Goal: Task Accomplishment & Management: Manage account settings

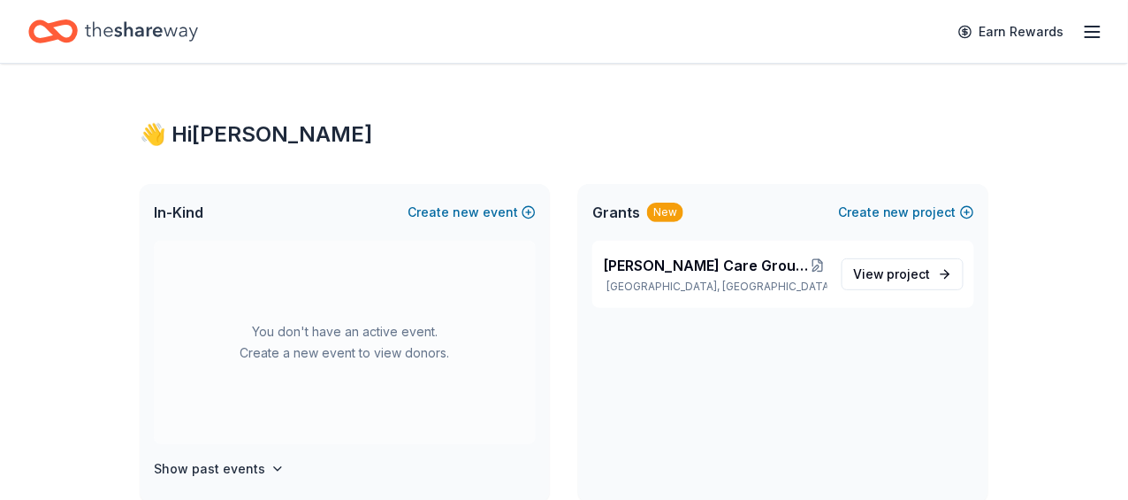
click at [1082, 30] on icon "button" at bounding box center [1092, 31] width 21 height 21
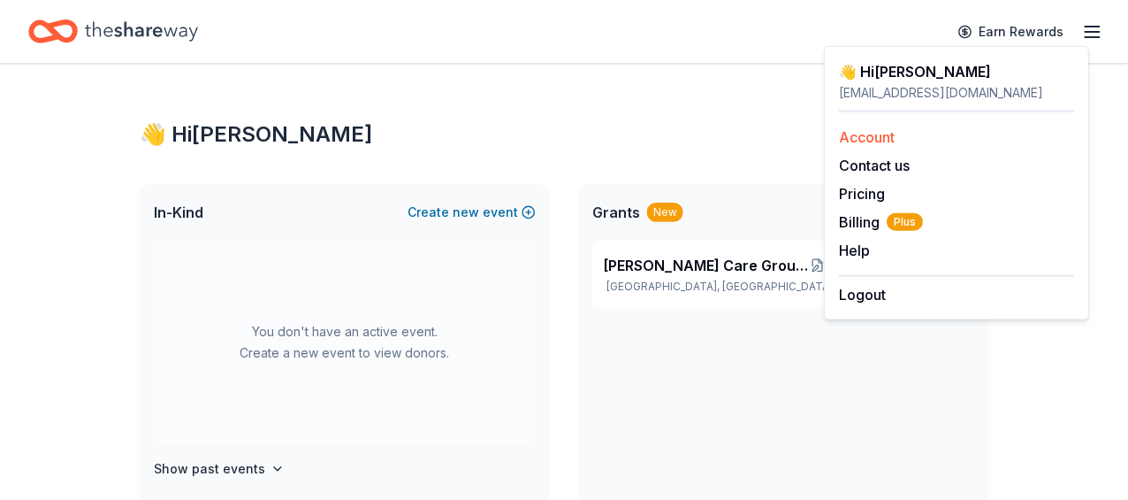
click at [875, 137] on link "Account" at bounding box center [867, 137] width 56 height 18
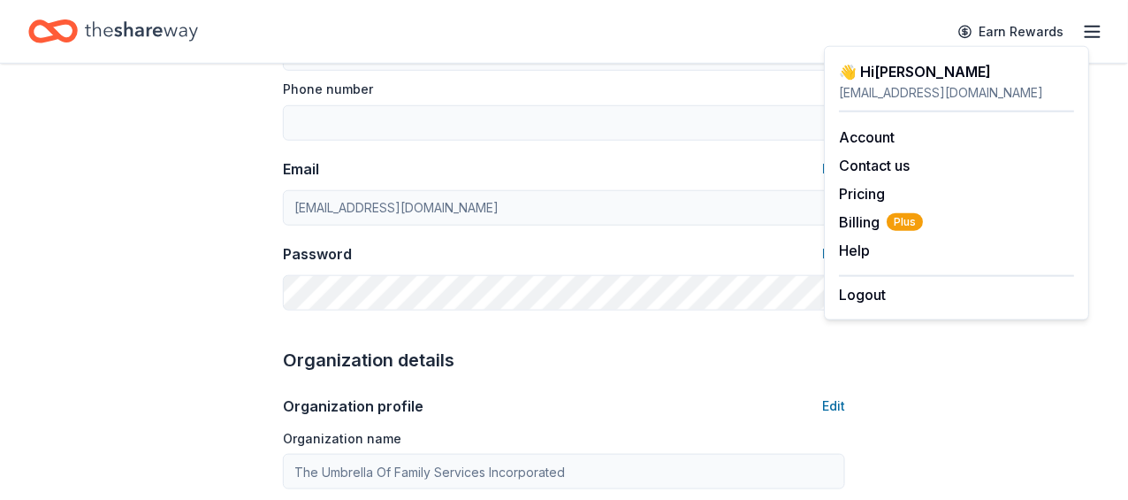
scroll to position [177, 0]
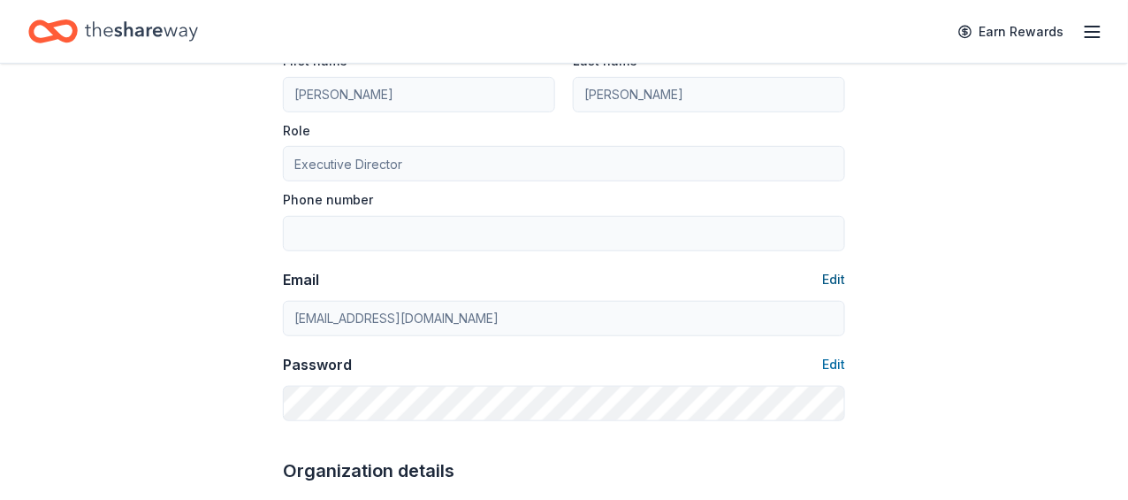
click at [838, 273] on button "Edit" at bounding box center [833, 279] width 23 height 21
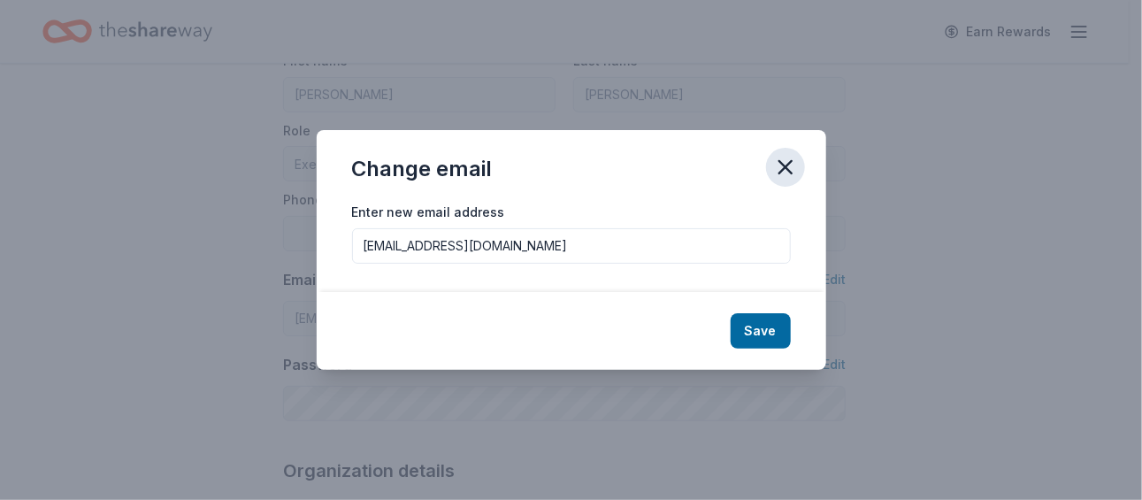
click at [778, 168] on icon "button" at bounding box center [785, 167] width 25 height 25
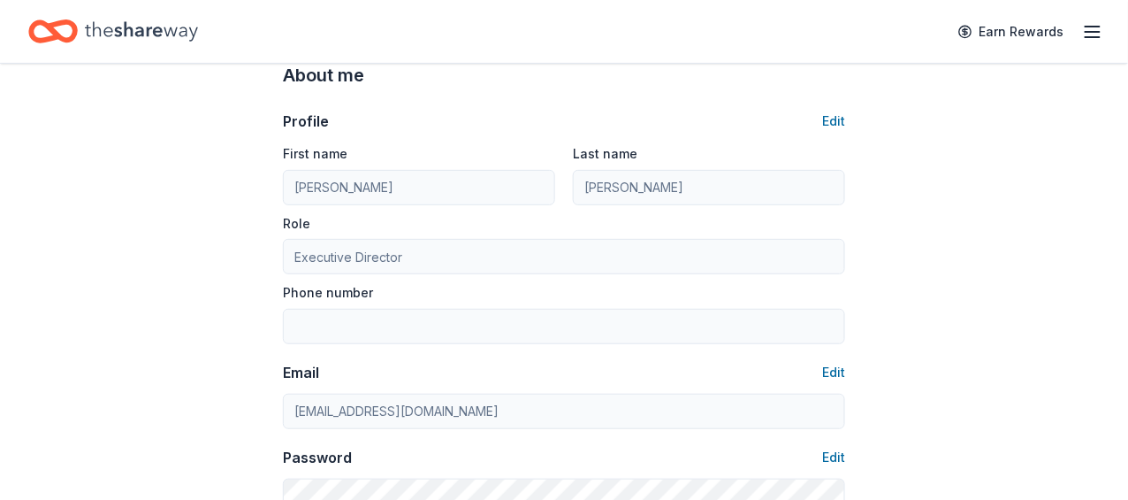
scroll to position [0, 0]
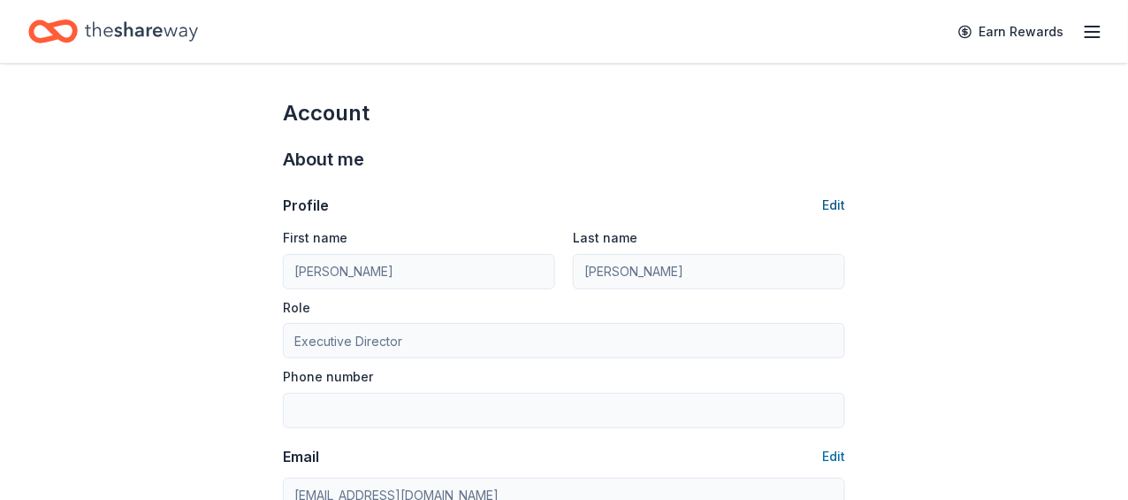
click at [834, 210] on button "Edit" at bounding box center [833, 205] width 23 height 21
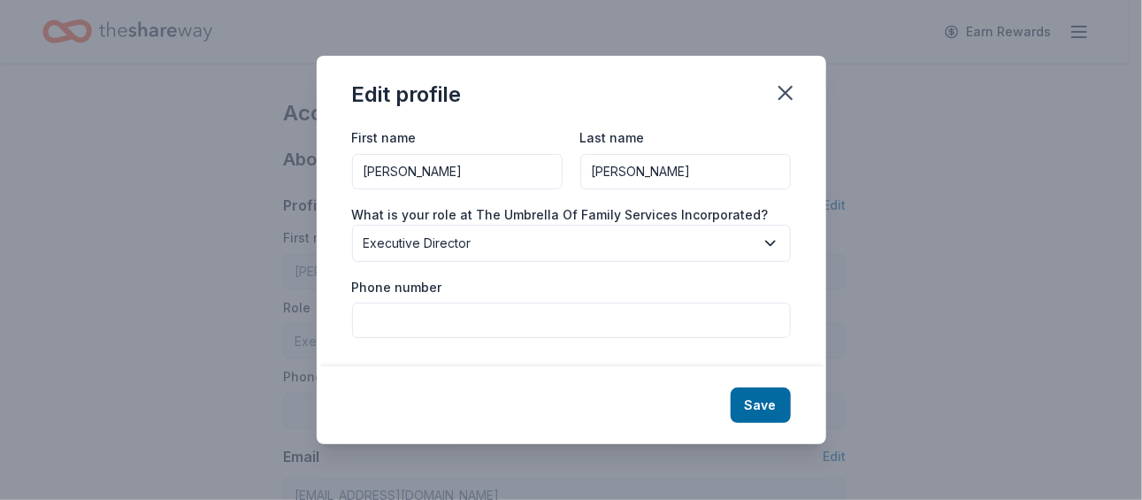
click at [531, 321] on input "Phone number" at bounding box center [571, 319] width 439 height 35
type input "9402795705"
click at [756, 404] on button "Save" at bounding box center [760, 404] width 60 height 35
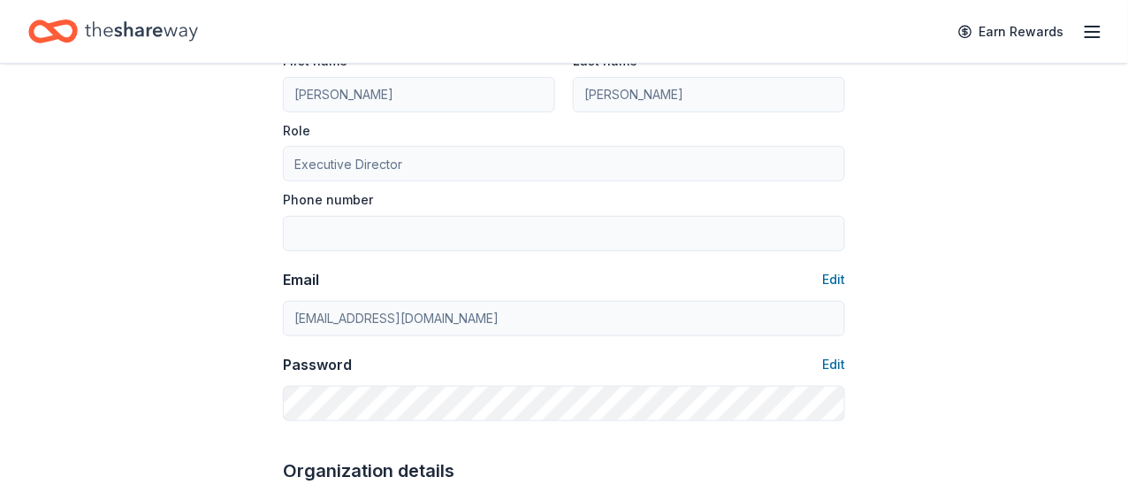
type input "9402795705"
